Goal: Navigation & Orientation: Find specific page/section

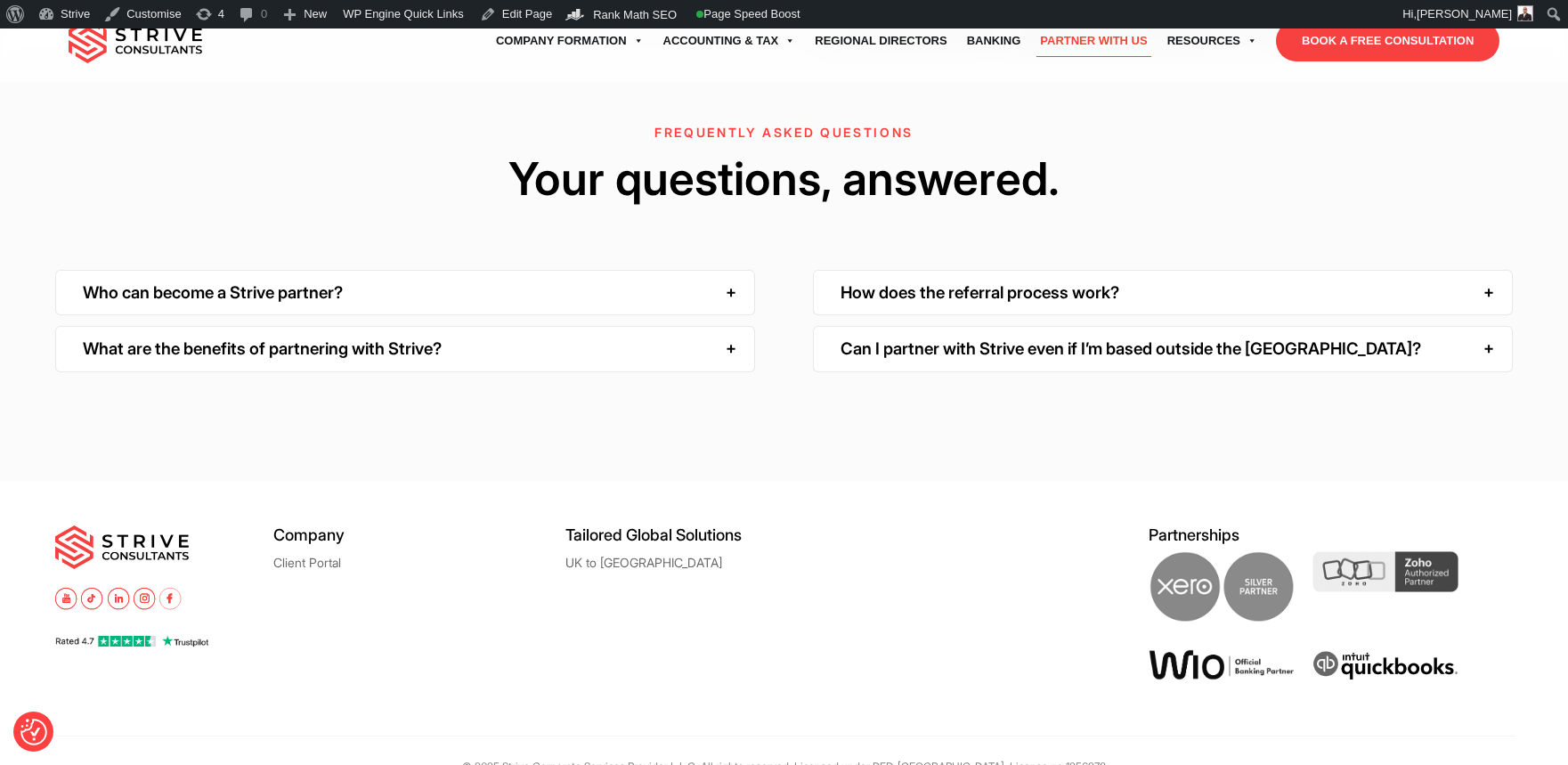
scroll to position [3005, 0]
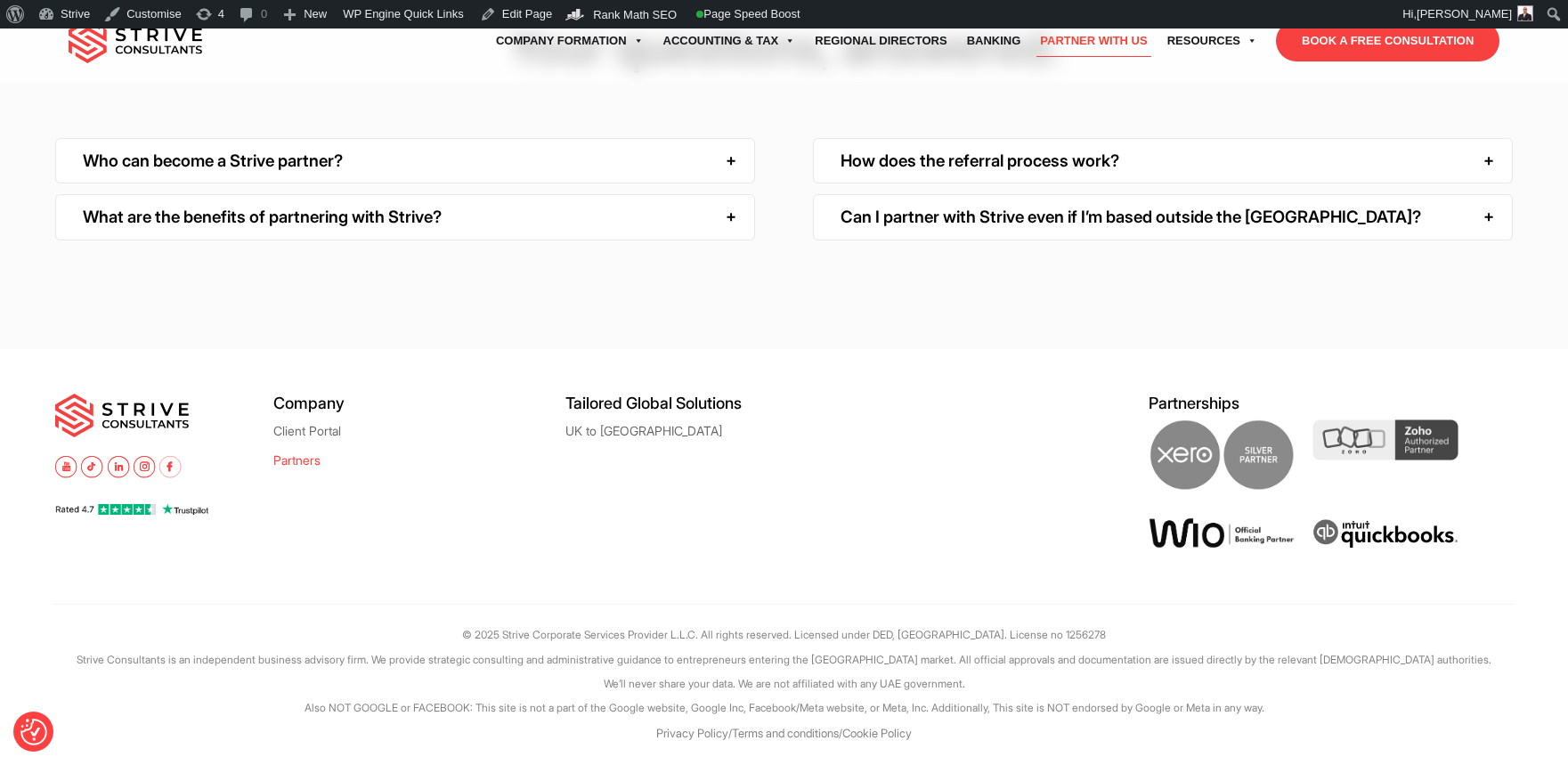
click at [311, 457] on link "Partners" at bounding box center [297, 460] width 47 height 14
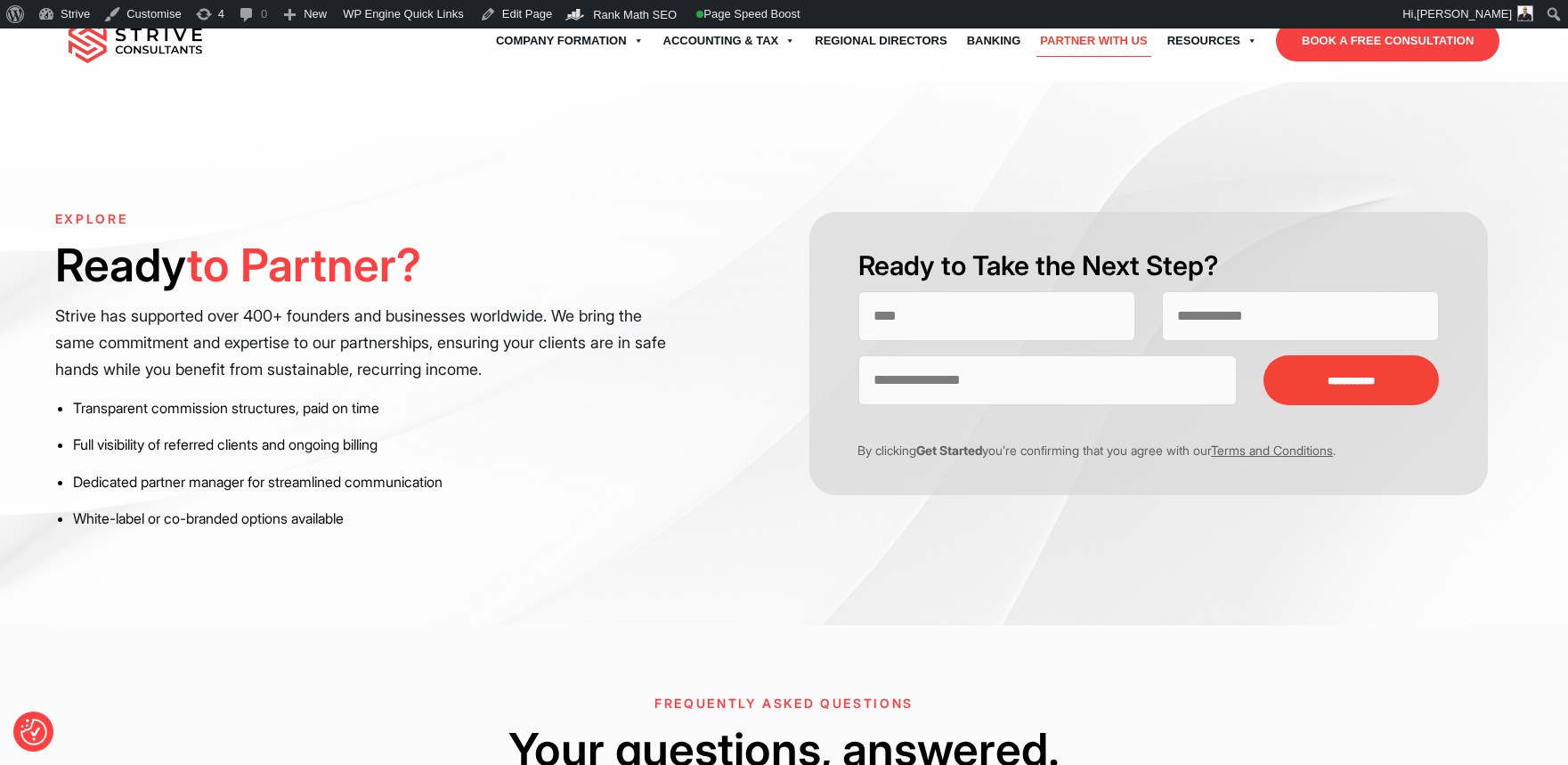
scroll to position [415, 0]
